Goal: Check status: Check status

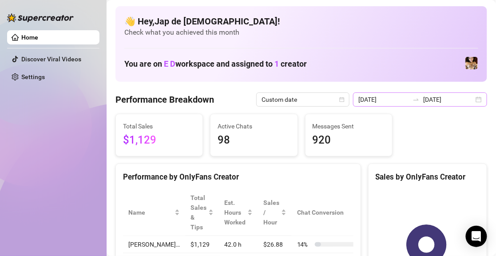
click at [413, 99] on icon "swap-right" at bounding box center [415, 99] width 7 height 7
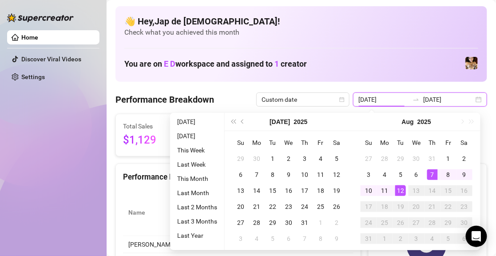
click at [413, 99] on icon "swap-right" at bounding box center [415, 99] width 7 height 7
type input "[DATE]"
click at [433, 175] on div "7" at bounding box center [432, 174] width 11 height 11
click at [404, 185] on div "12" at bounding box center [400, 190] width 11 height 11
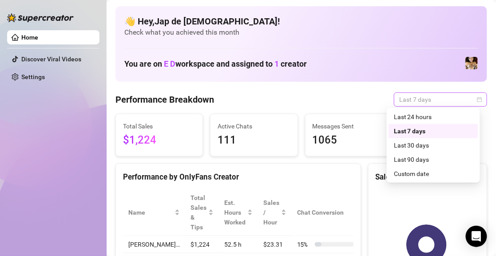
click at [428, 98] on span "Last 7 days" at bounding box center [440, 99] width 83 height 13
click at [421, 170] on div "Custom date" at bounding box center [433, 174] width 79 height 10
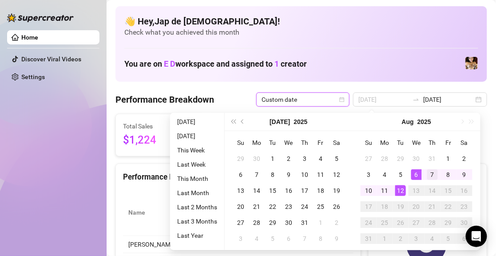
type input "[DATE]"
click at [429, 177] on div "7" at bounding box center [432, 174] width 11 height 11
click at [398, 190] on div "12" at bounding box center [400, 190] width 11 height 11
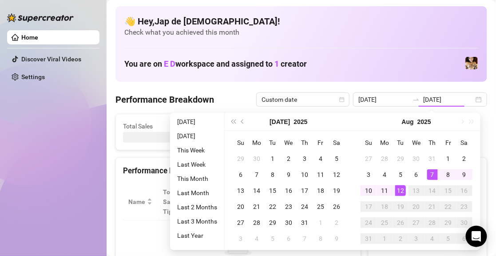
type input "[DATE]"
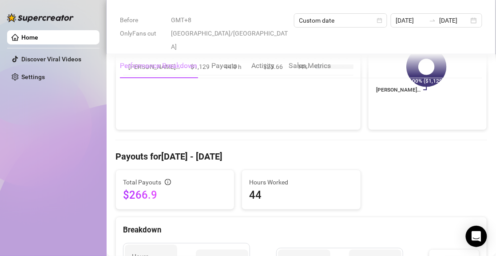
scroll to position [266, 0]
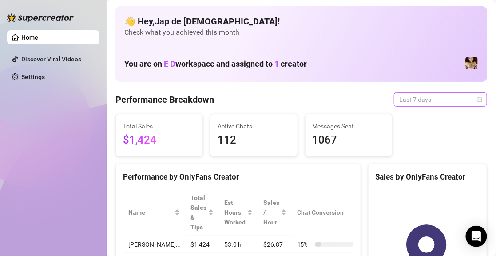
click at [413, 97] on span "Last 7 days" at bounding box center [440, 99] width 83 height 13
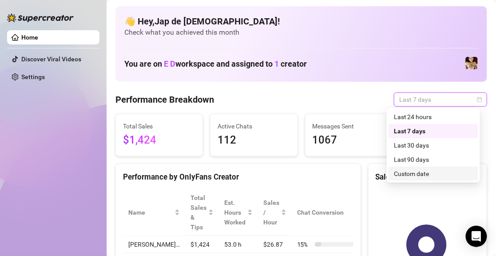
click at [433, 172] on div "Custom date" at bounding box center [433, 174] width 79 height 10
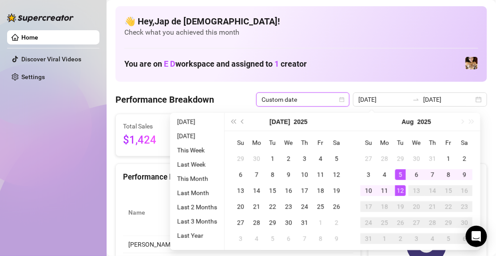
type input "[DATE]"
click at [433, 173] on div "7" at bounding box center [432, 174] width 11 height 11
click at [402, 190] on div "12" at bounding box center [400, 190] width 11 height 11
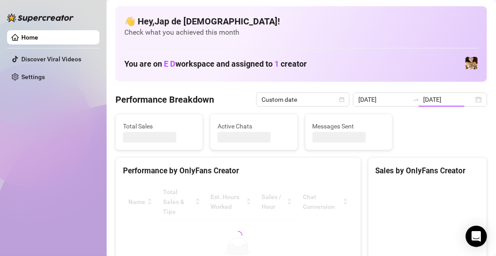
type input "[DATE]"
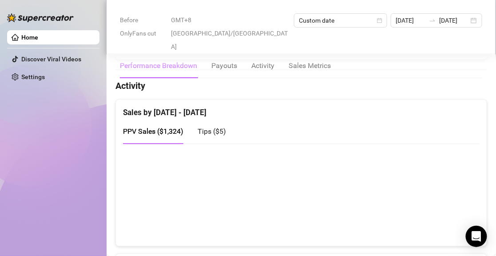
scroll to position [444, 0]
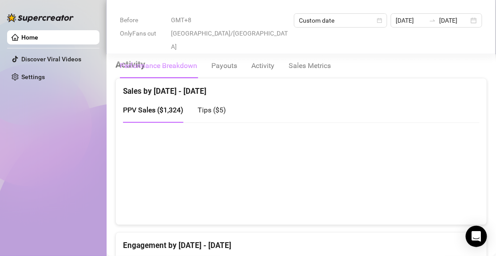
click at [217, 109] on span "Tips ( $5 )" at bounding box center [211, 110] width 28 height 8
click at [168, 109] on span "PPV Sales ( $1,324 )" at bounding box center [153, 110] width 60 height 8
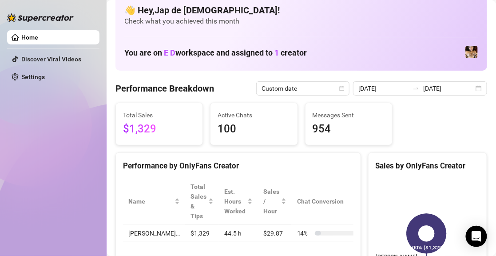
scroll to position [0, 0]
